Goal: Information Seeking & Learning: Obtain resource

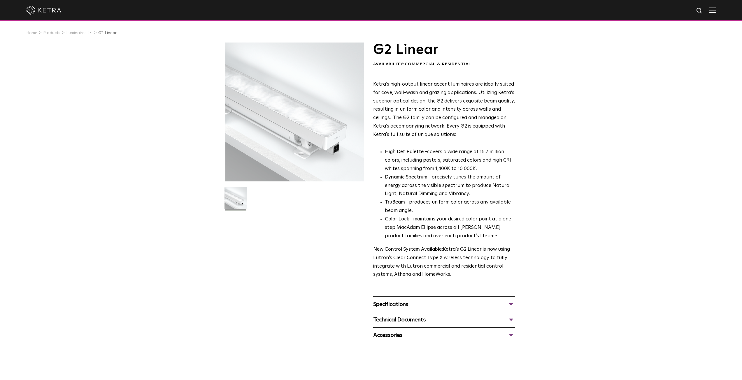
click at [298, 141] on div at bounding box center [294, 112] width 139 height 139
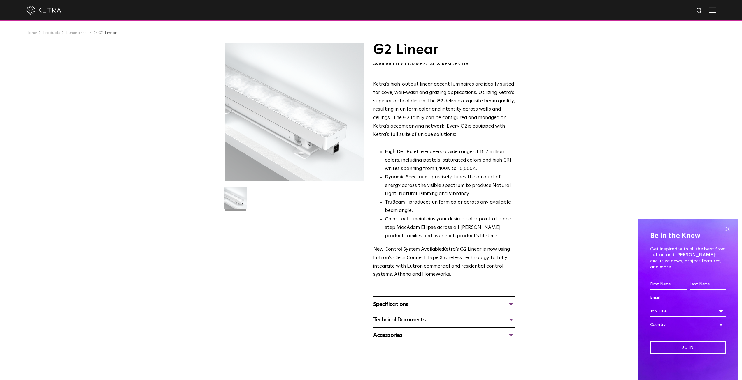
click at [404, 307] on div "Specifications" at bounding box center [444, 304] width 142 height 9
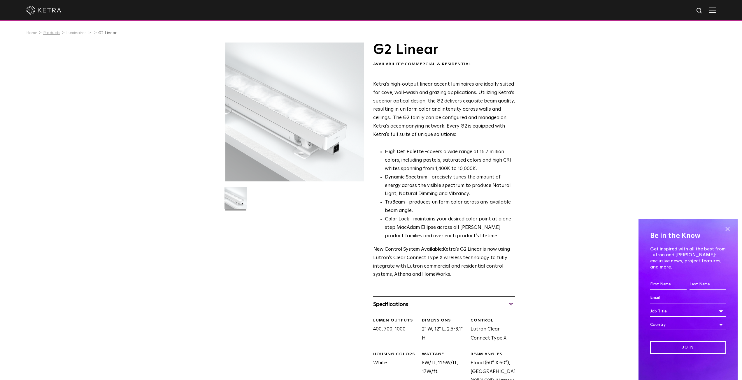
click at [57, 34] on link "Products" at bounding box center [51, 33] width 17 height 4
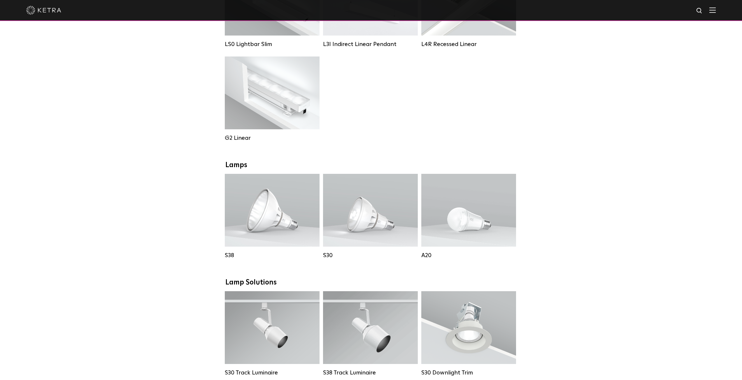
scroll to position [350, 0]
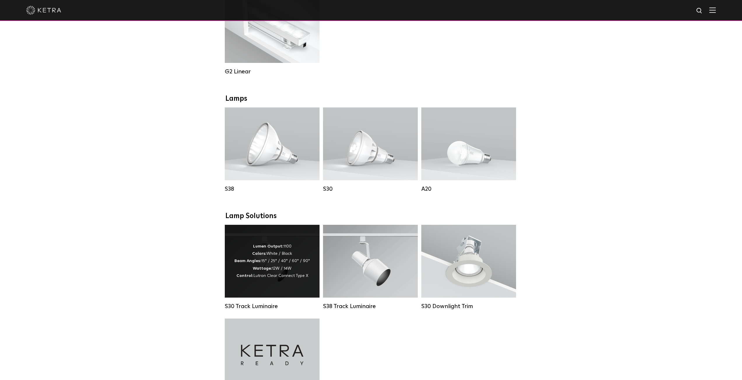
click at [288, 278] on span "Lutron Clear Connect Type X" at bounding box center [280, 276] width 55 height 4
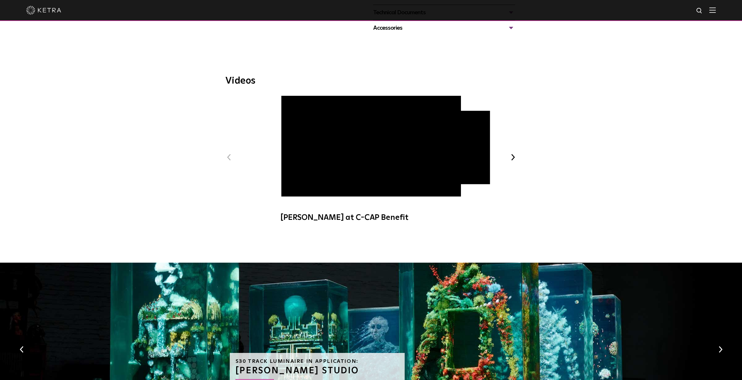
scroll to position [233, 0]
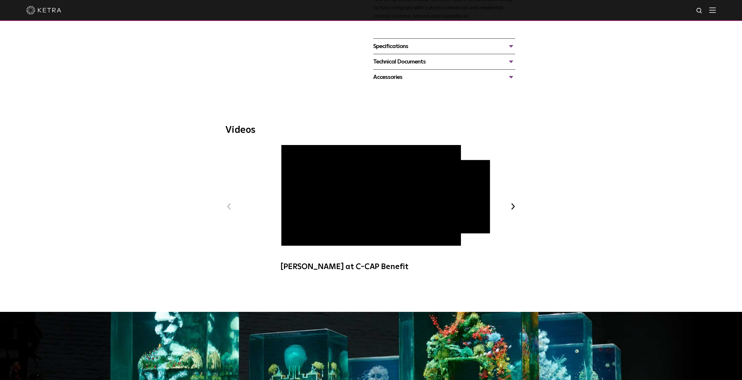
click at [509, 203] on button "Next" at bounding box center [513, 207] width 8 height 8
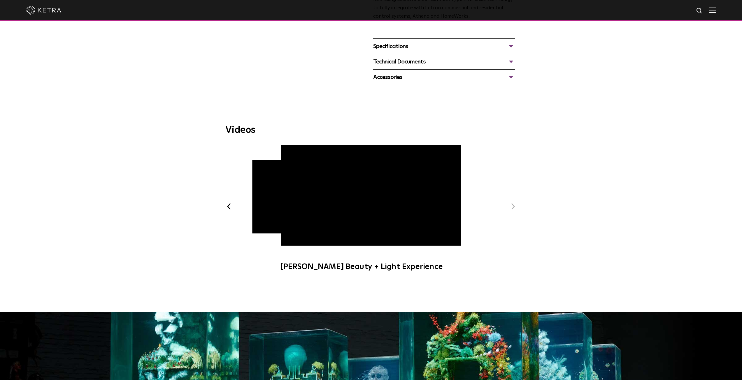
click at [509, 203] on button "Next" at bounding box center [513, 207] width 8 height 8
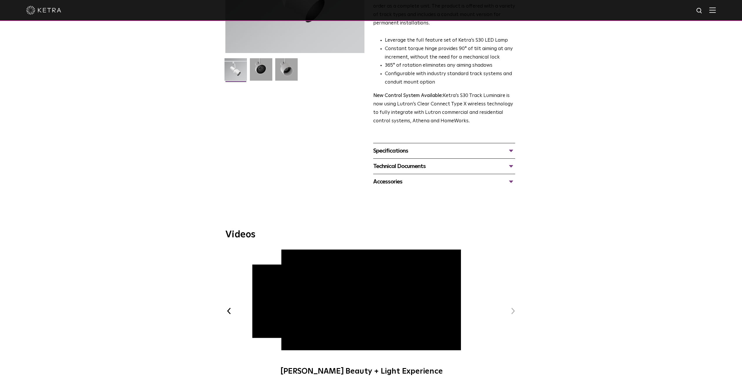
scroll to position [58, 0]
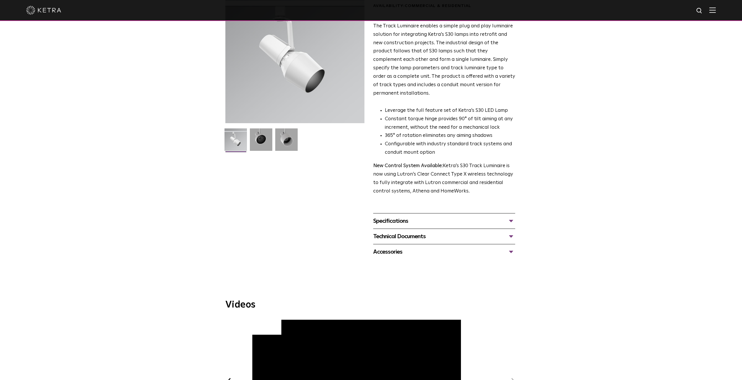
drag, startPoint x: 434, startPoint y: 201, endPoint x: 434, endPoint y: 204, distance: 3.2
click at [434, 201] on span "S30 Track Luminaire Availability: Commercial & Residential The Track Luminaire …" at bounding box center [444, 121] width 142 height 275
click at [434, 213] on div "Specifications LUMEN OUTPUTS 1100 HOUSING COLORS White, Black BEAM ANGLES 15°, …" at bounding box center [444, 220] width 142 height 15
click at [434, 217] on div "Specifications" at bounding box center [444, 221] width 142 height 9
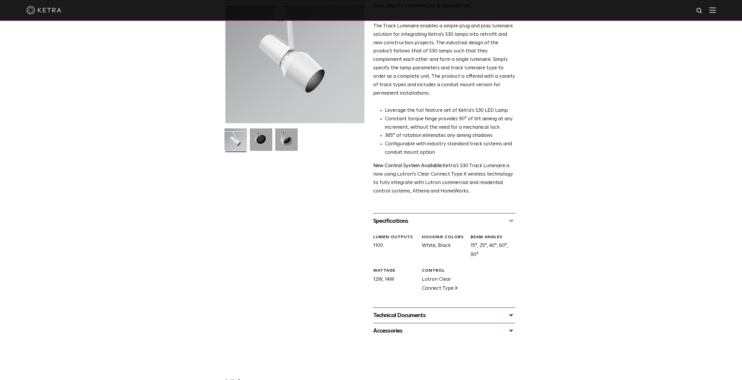
click at [432, 308] on div "Technical Documents S30 Track Luminaire Specification Sheet S30 Track Installat…" at bounding box center [444, 315] width 142 height 15
click at [433, 311] on div "Technical Documents" at bounding box center [444, 315] width 142 height 9
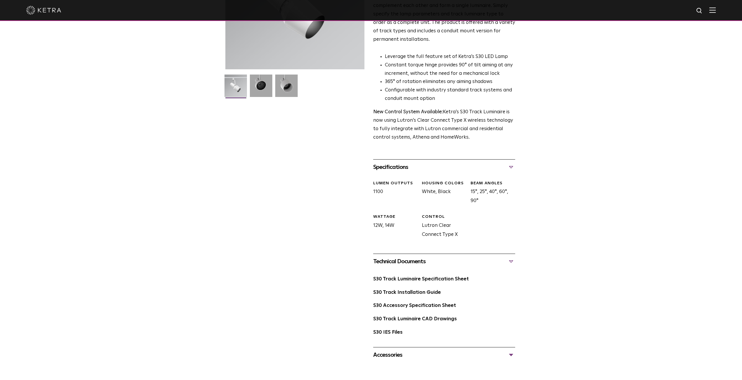
scroll to position [175, 0]
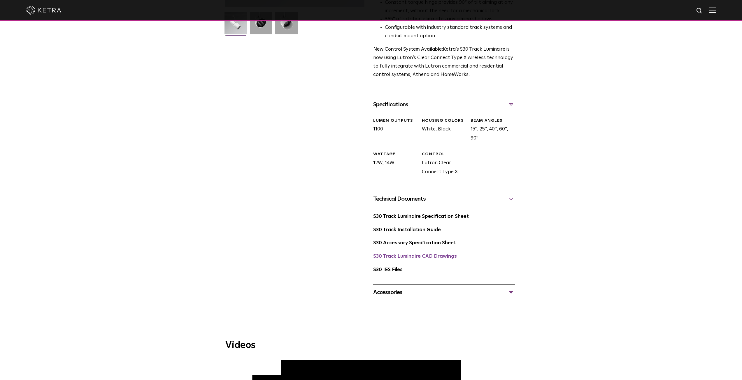
click at [410, 254] on link "S30 Track Luminaire CAD Drawings" at bounding box center [415, 256] width 84 height 5
